Goal: Information Seeking & Learning: Learn about a topic

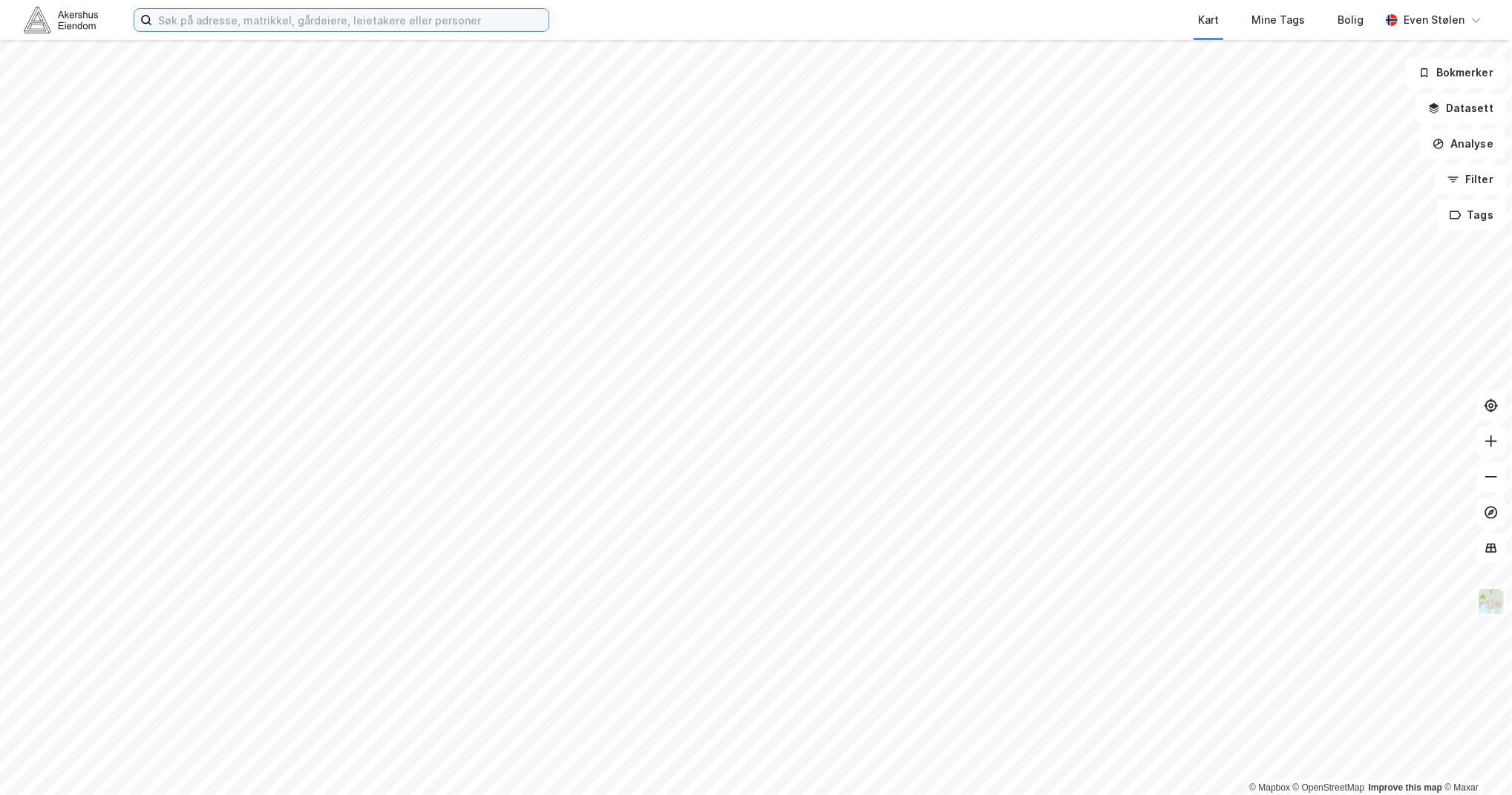
click at [286, 20] on input at bounding box center [350, 19] width 397 height 22
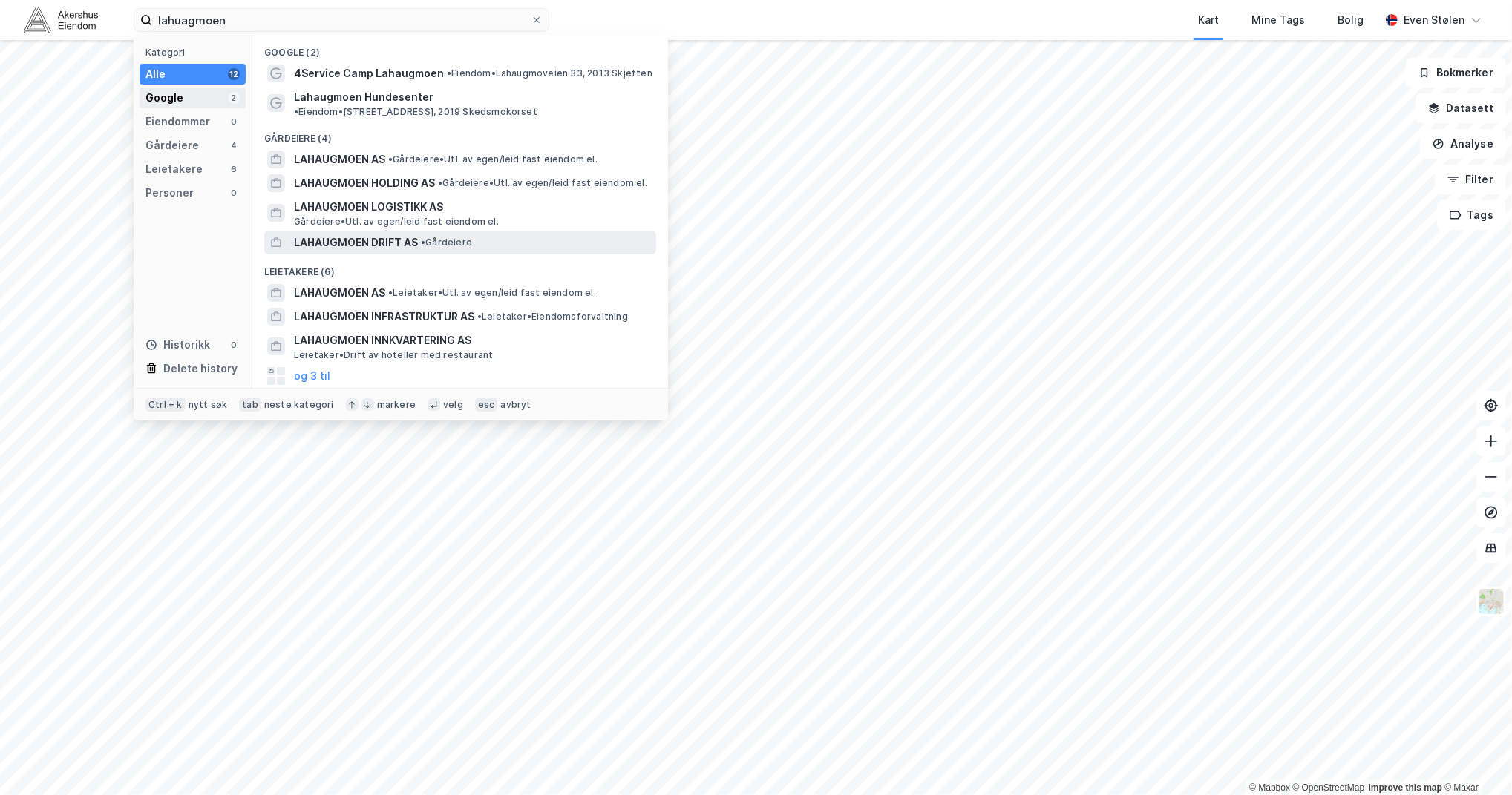
click at [175, 89] on div "Google" at bounding box center [164, 98] width 38 height 17
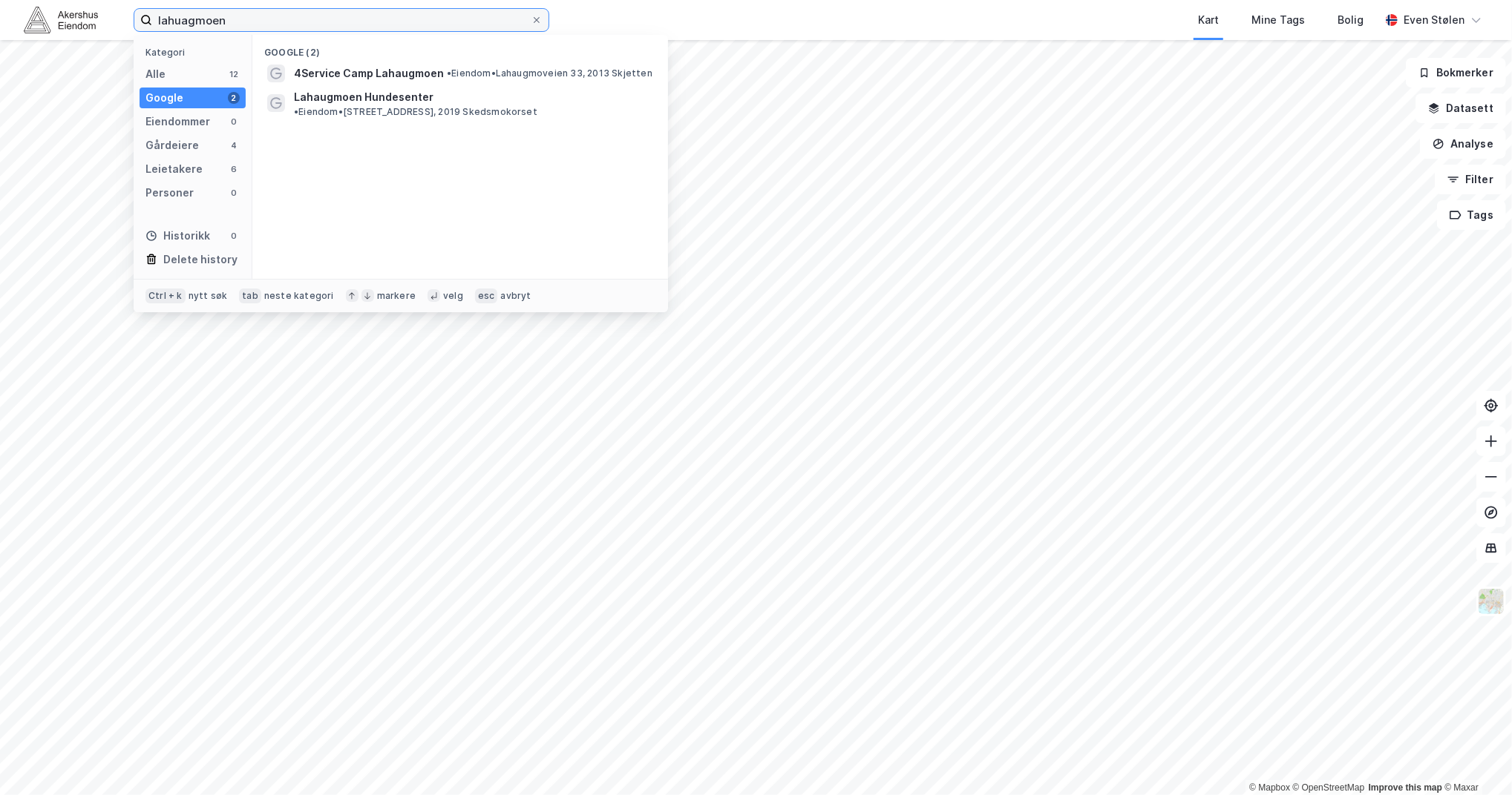
click at [302, 15] on input "lahuagmoen" at bounding box center [341, 19] width 378 height 22
drag, startPoint x: 186, startPoint y: 20, endPoint x: 276, endPoint y: 34, distance: 91.1
click at [188, 20] on input "lahuagmoen" at bounding box center [341, 19] width 378 height 22
type input "lahaugmoen"
click at [543, 16] on label "lahaugmoen" at bounding box center [341, 19] width 415 height 23
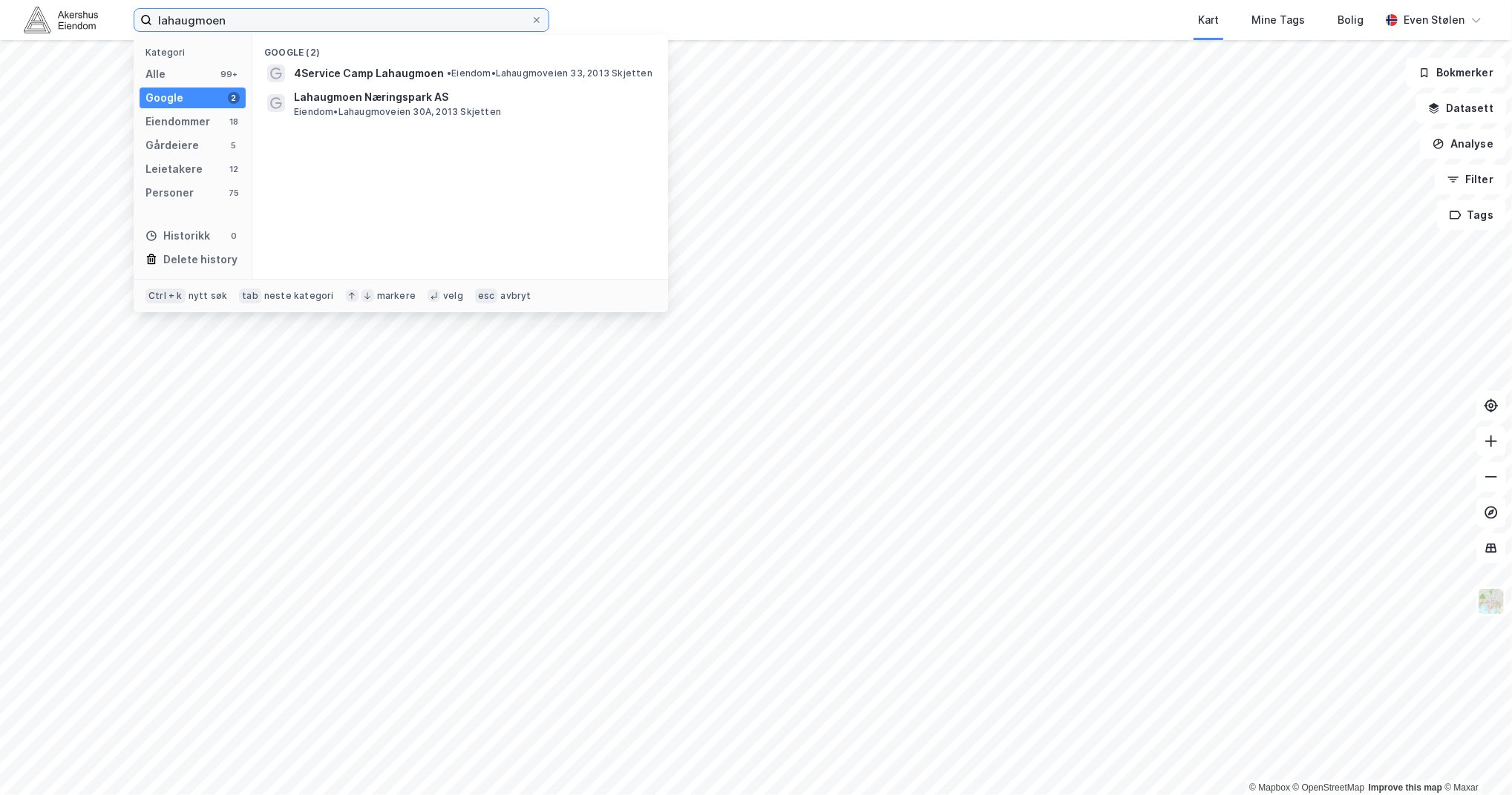
click at [531, 16] on input "lahaugmoen" at bounding box center [341, 19] width 378 height 22
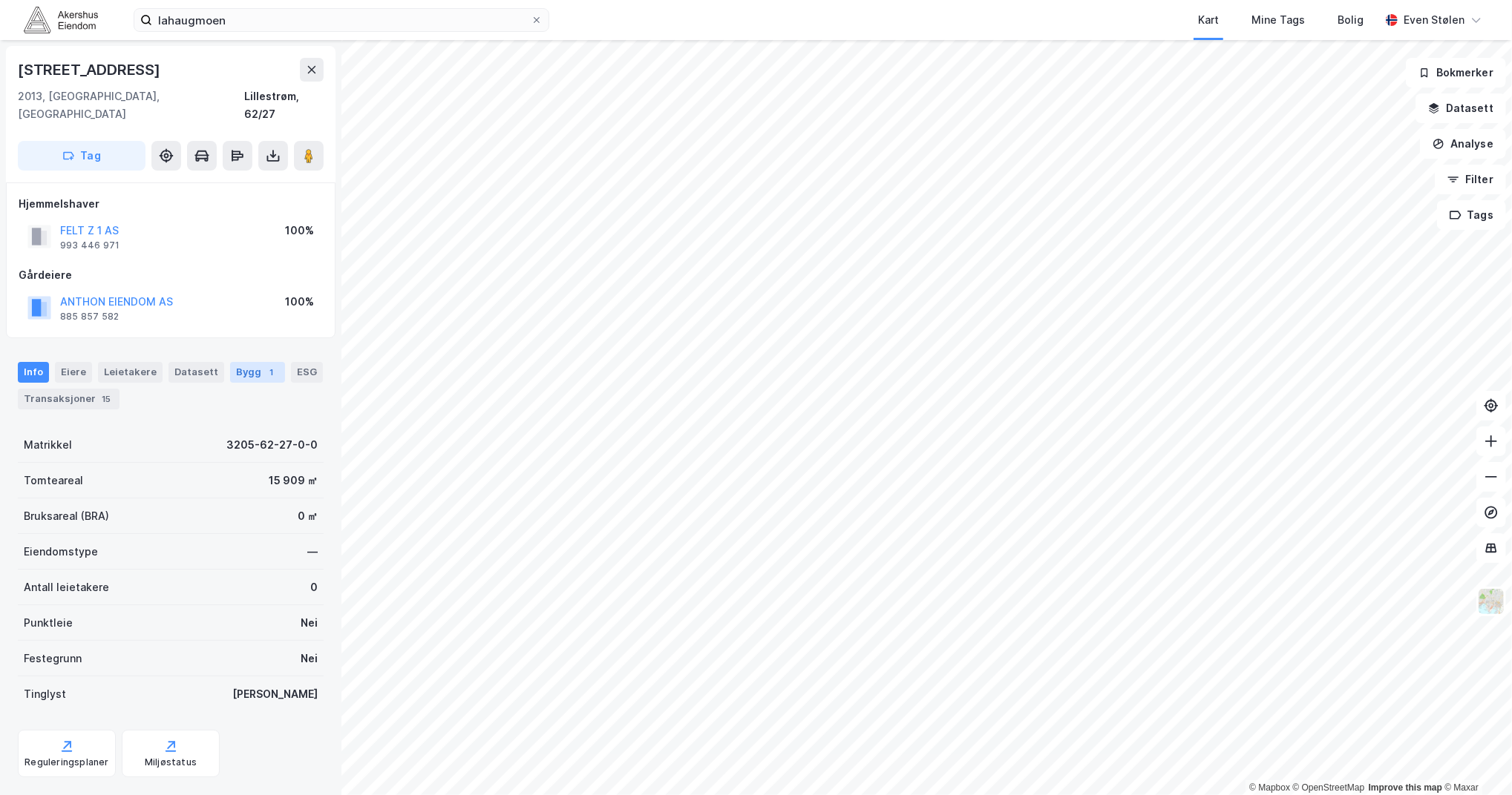
click at [236, 362] on div "Bygg 1" at bounding box center [257, 371] width 55 height 20
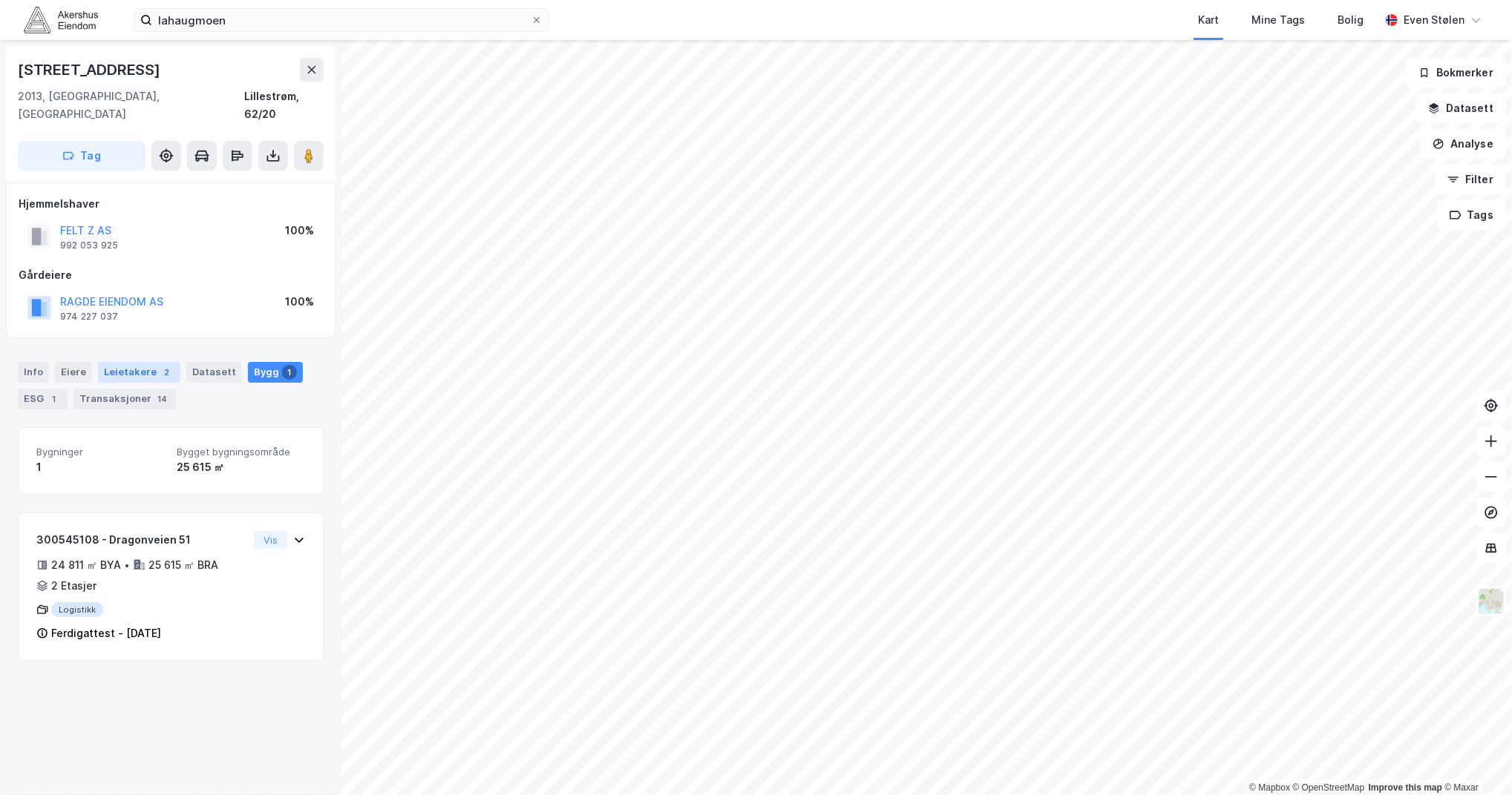
click at [138, 364] on div "Info [PERSON_NAME] 2 Datasett Bygg 1 ESG 1 Transaksjoner 14" at bounding box center [170, 385] width 306 height 48
click at [144, 362] on div "Leietakere 2" at bounding box center [139, 371] width 82 height 20
